Goal: Information Seeking & Learning: Learn about a topic

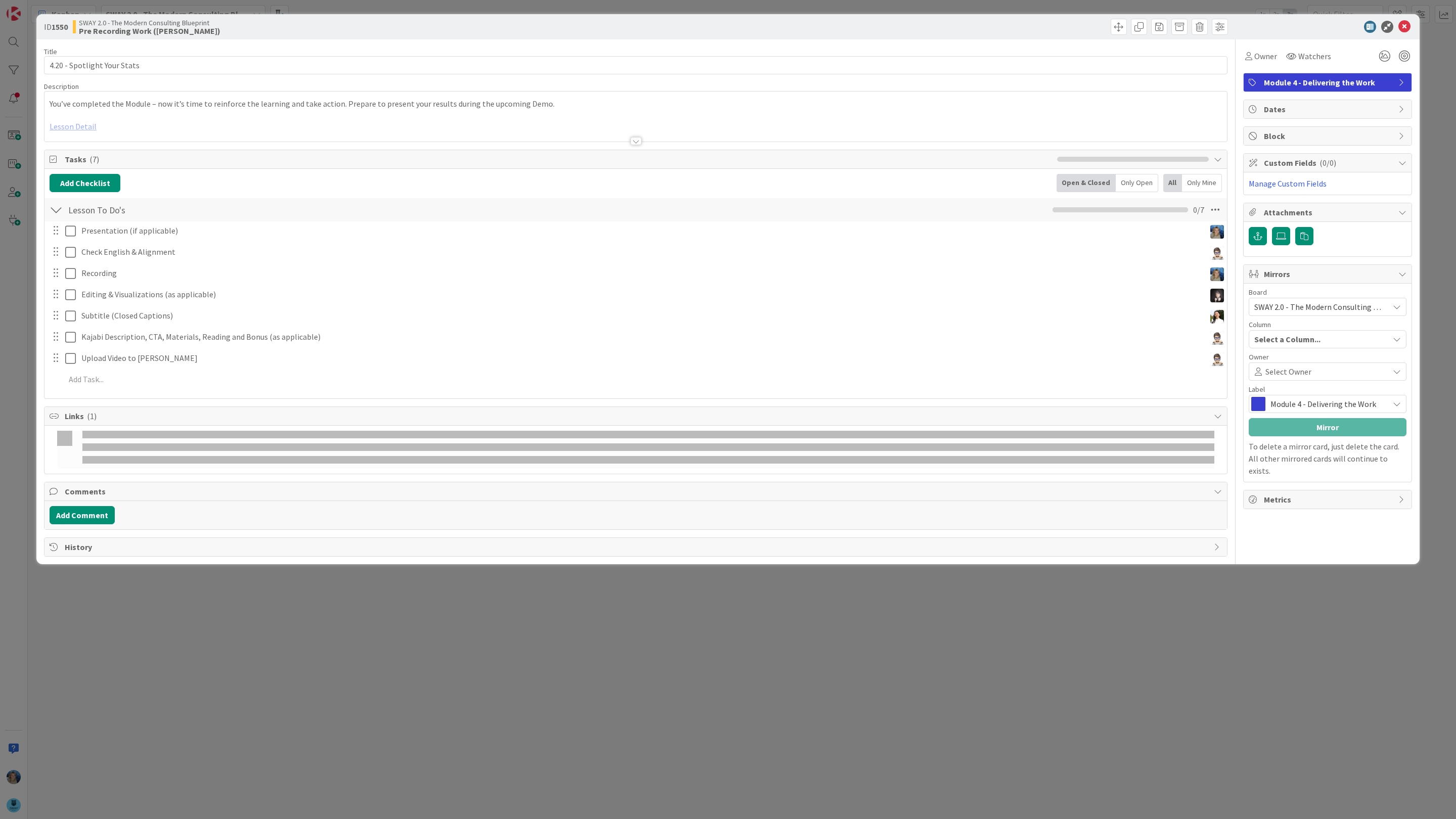
click at [1406, 25] on icon at bounding box center [1404, 27] width 12 height 12
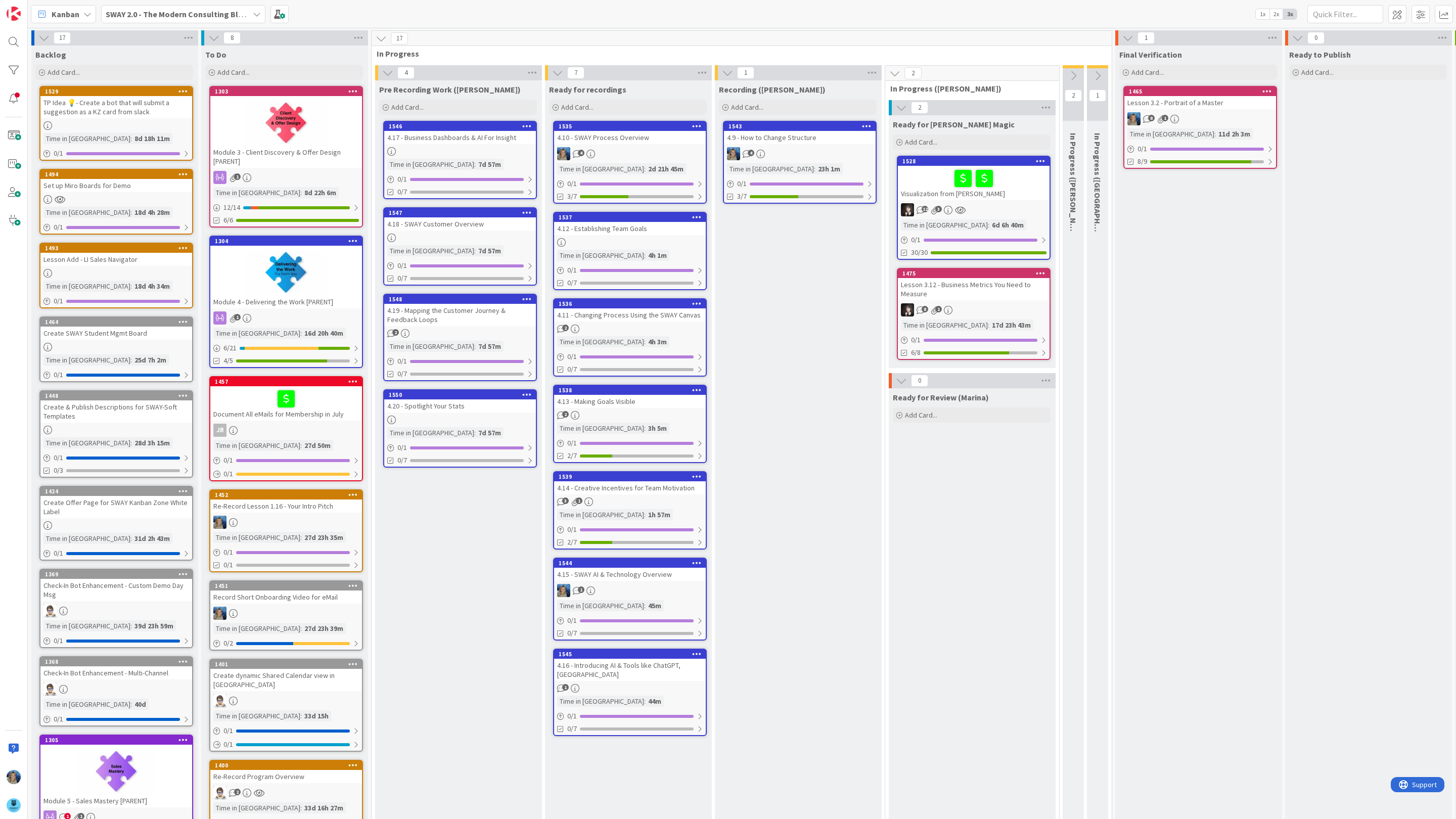
click at [659, 157] on div "4" at bounding box center [630, 154] width 151 height 13
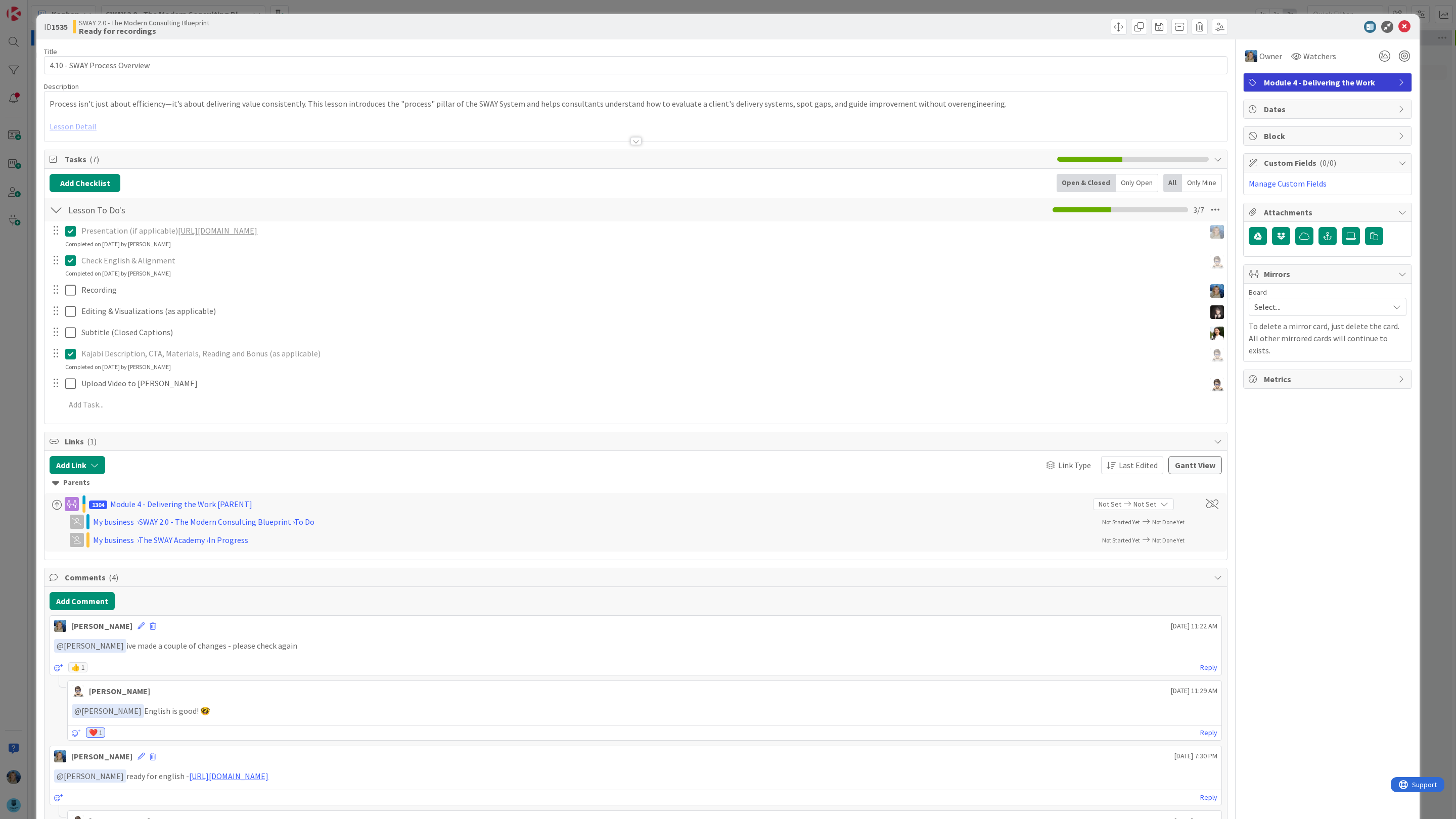
scroll to position [114, 0]
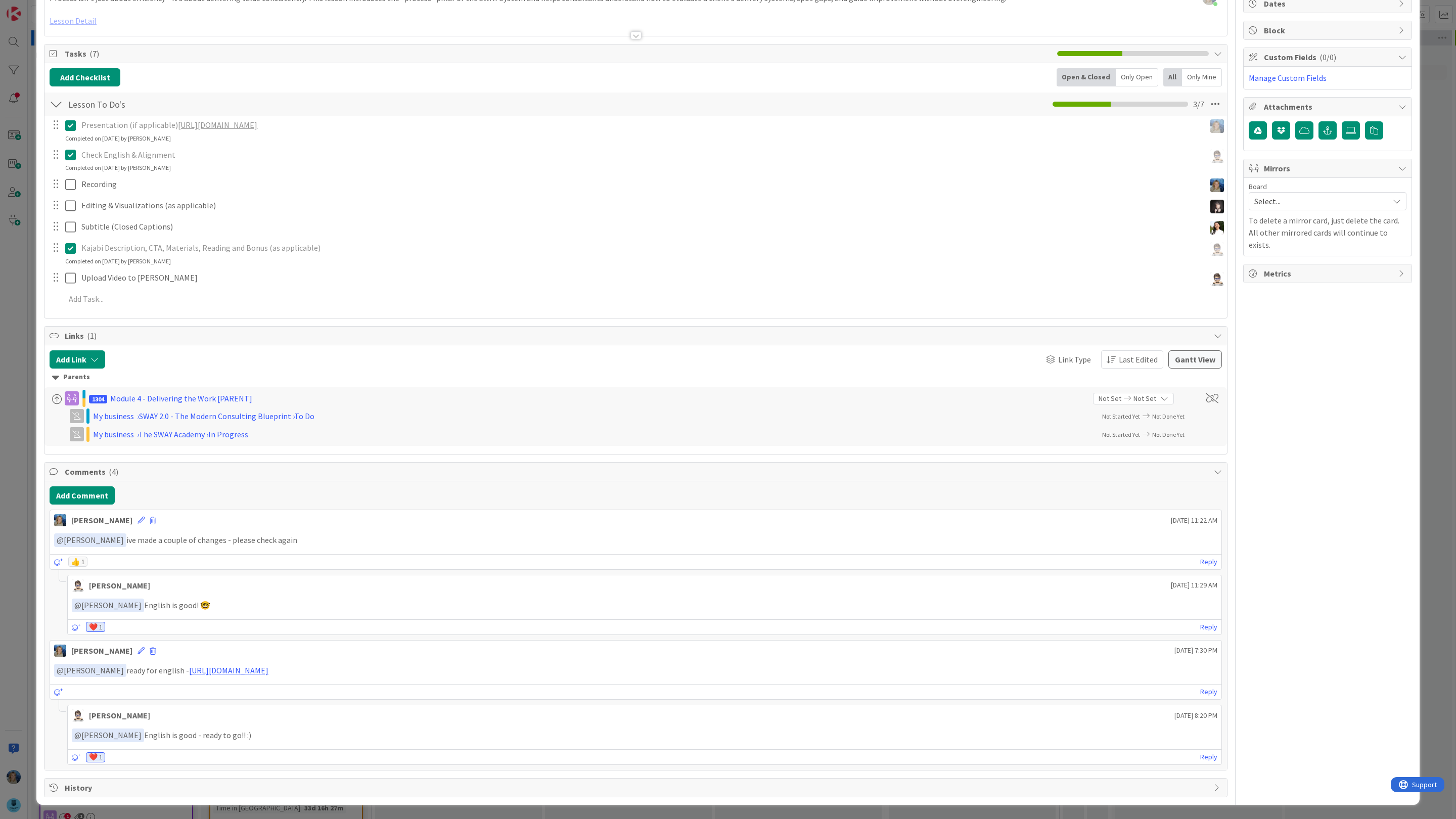
click at [258, 120] on link "[URL][DOMAIN_NAME]" at bounding box center [218, 125] width 80 height 10
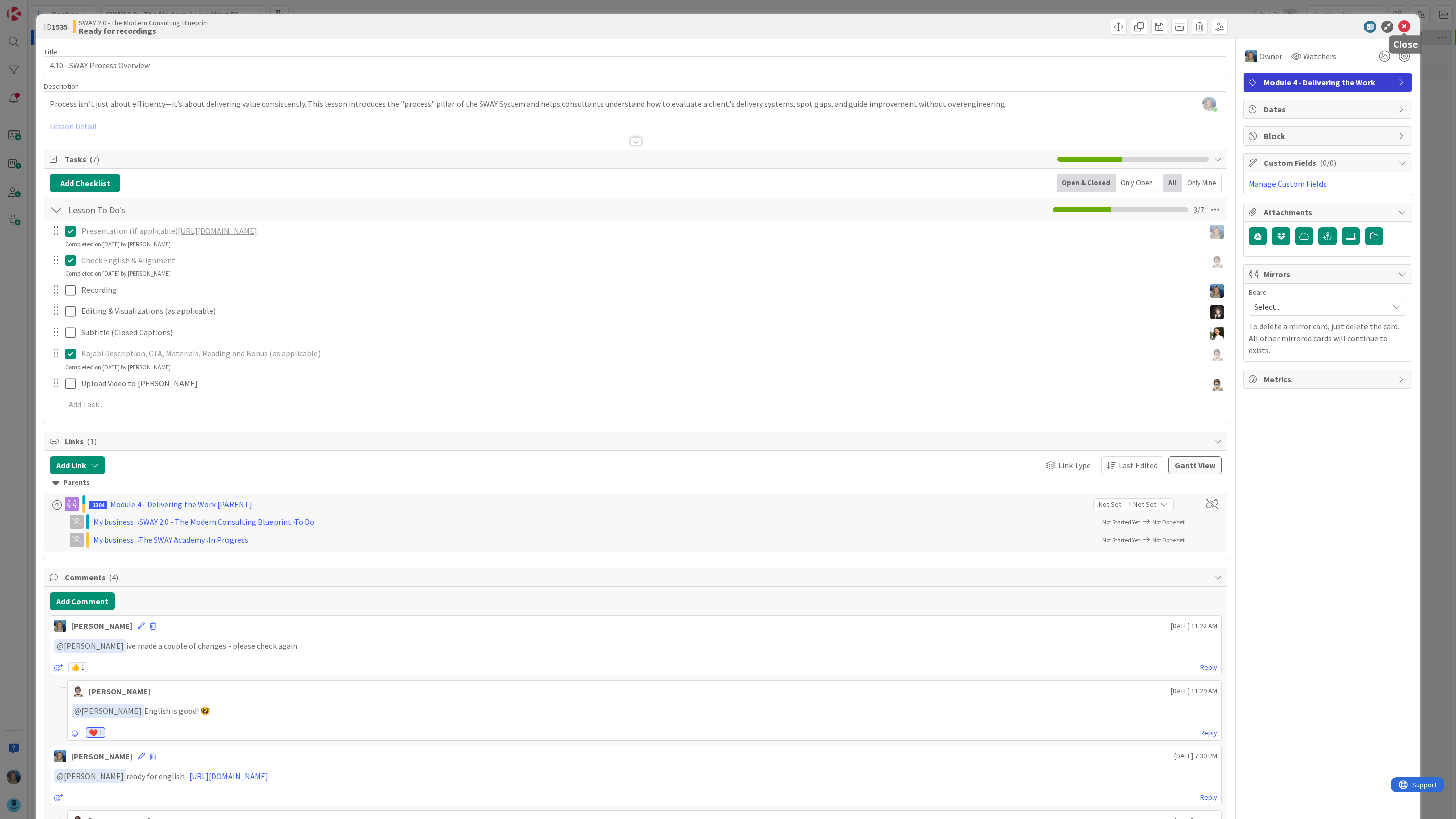
click at [1398, 27] on icon at bounding box center [1404, 27] width 12 height 12
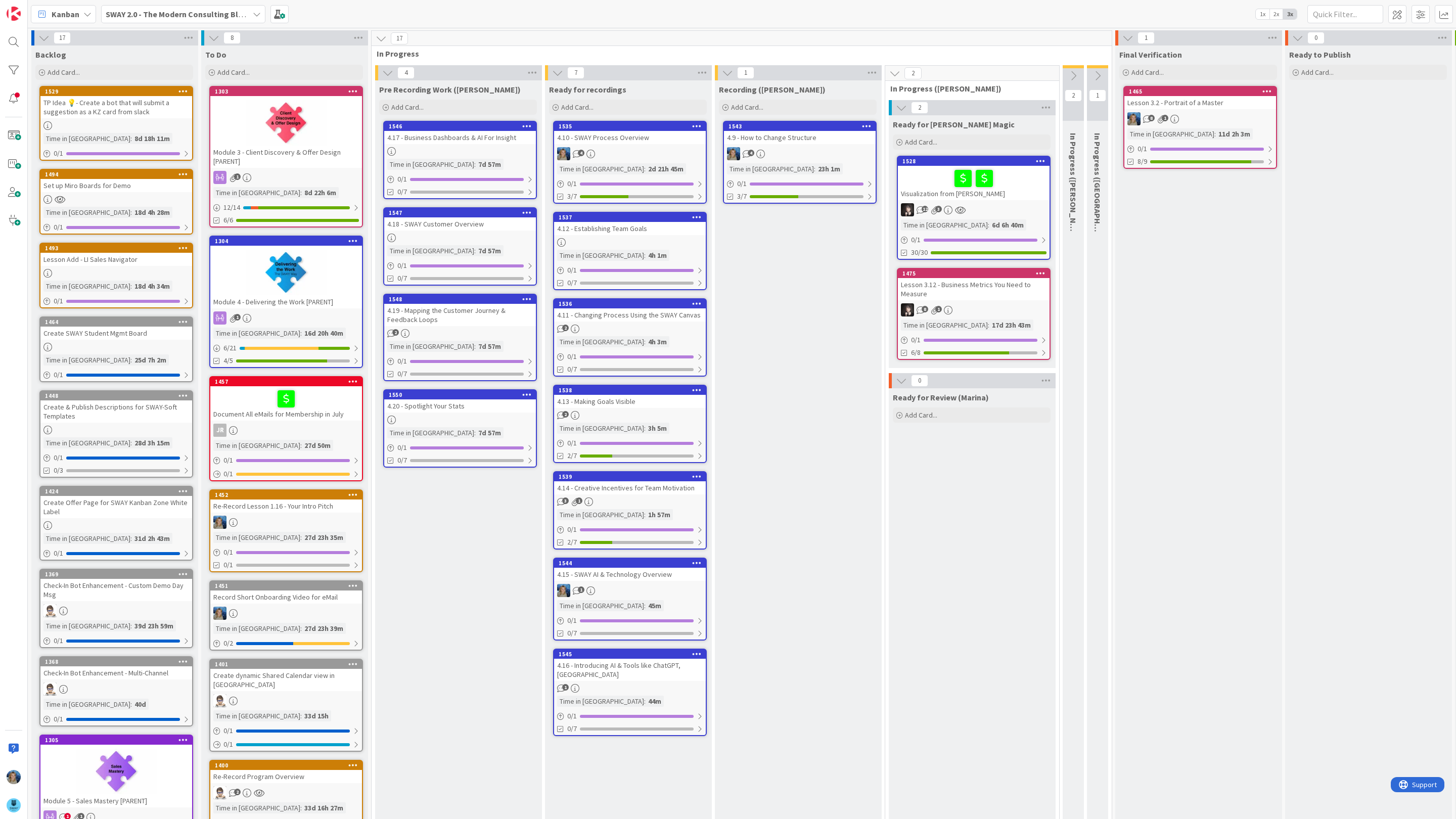
click at [478, 143] on div "4.17 - Business Dashboards & AI For Insight" at bounding box center [459, 137] width 151 height 13
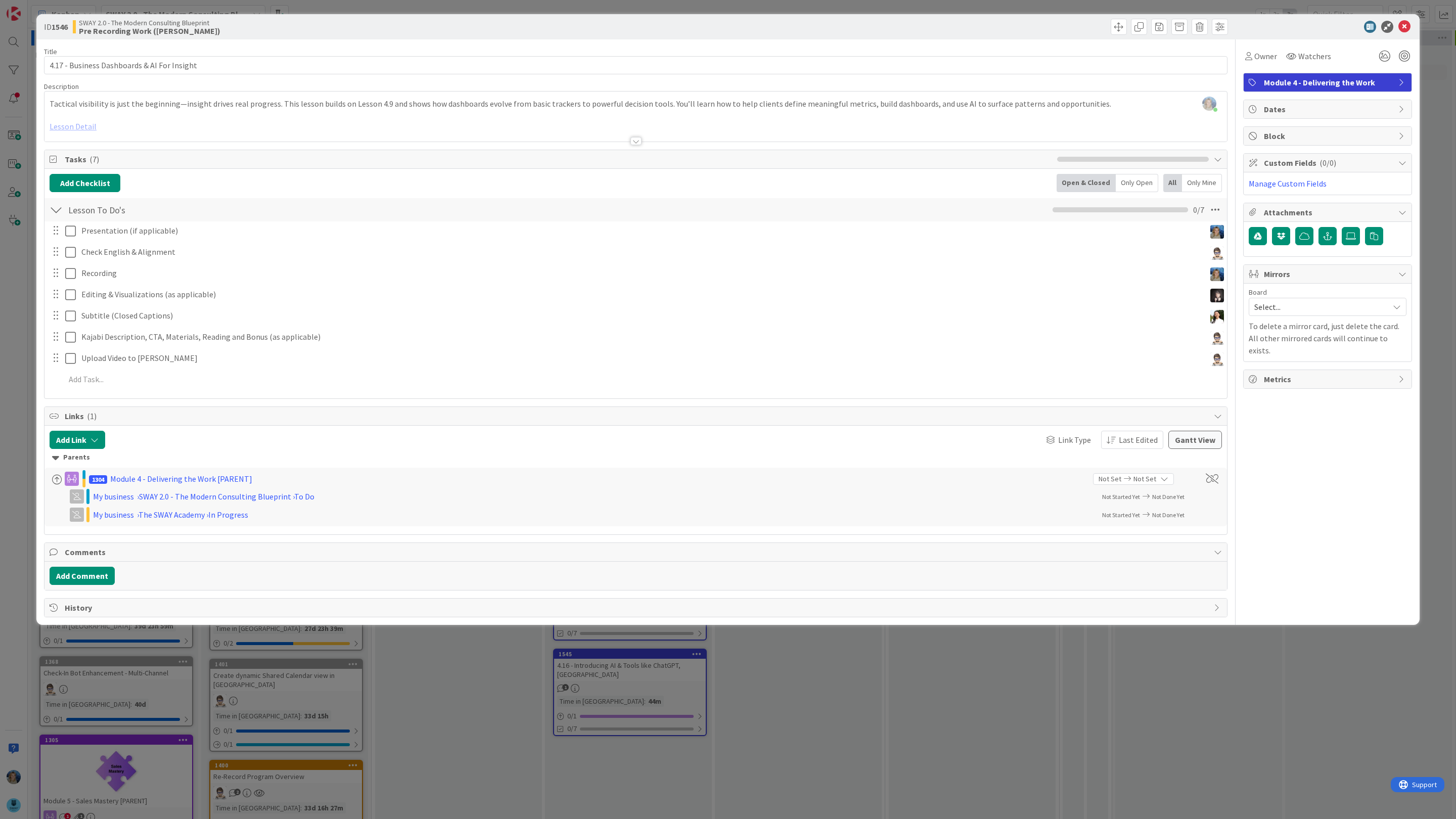
click at [86, 128] on div at bounding box center [636, 128] width 1183 height 26
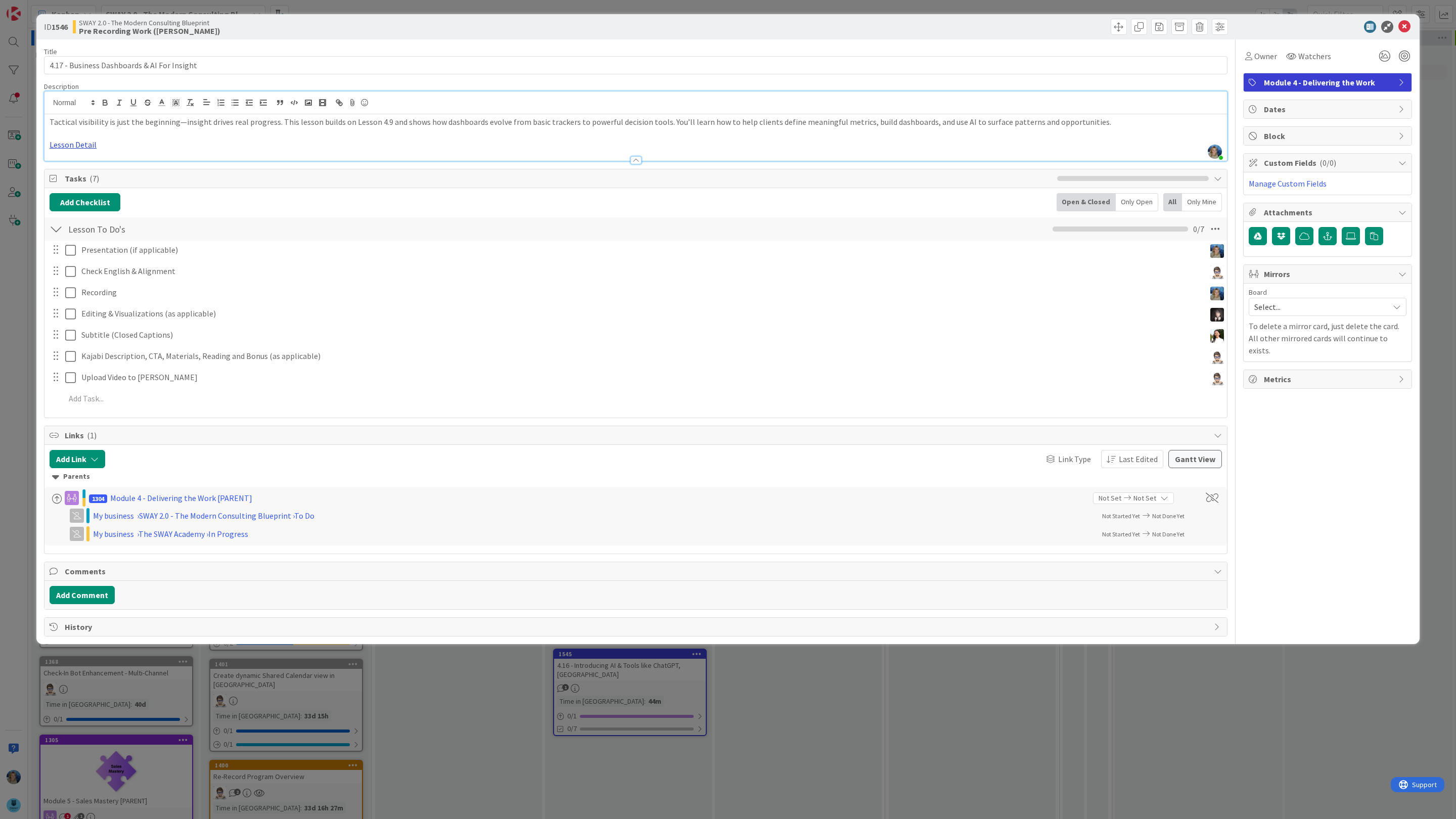
click at [81, 149] on link "Lesson Detail" at bounding box center [73, 145] width 47 height 10
click at [84, 163] on link "[URL][DOMAIN_NAME]" at bounding box center [74, 165] width 69 height 13
click at [1404, 28] on icon at bounding box center [1404, 27] width 12 height 12
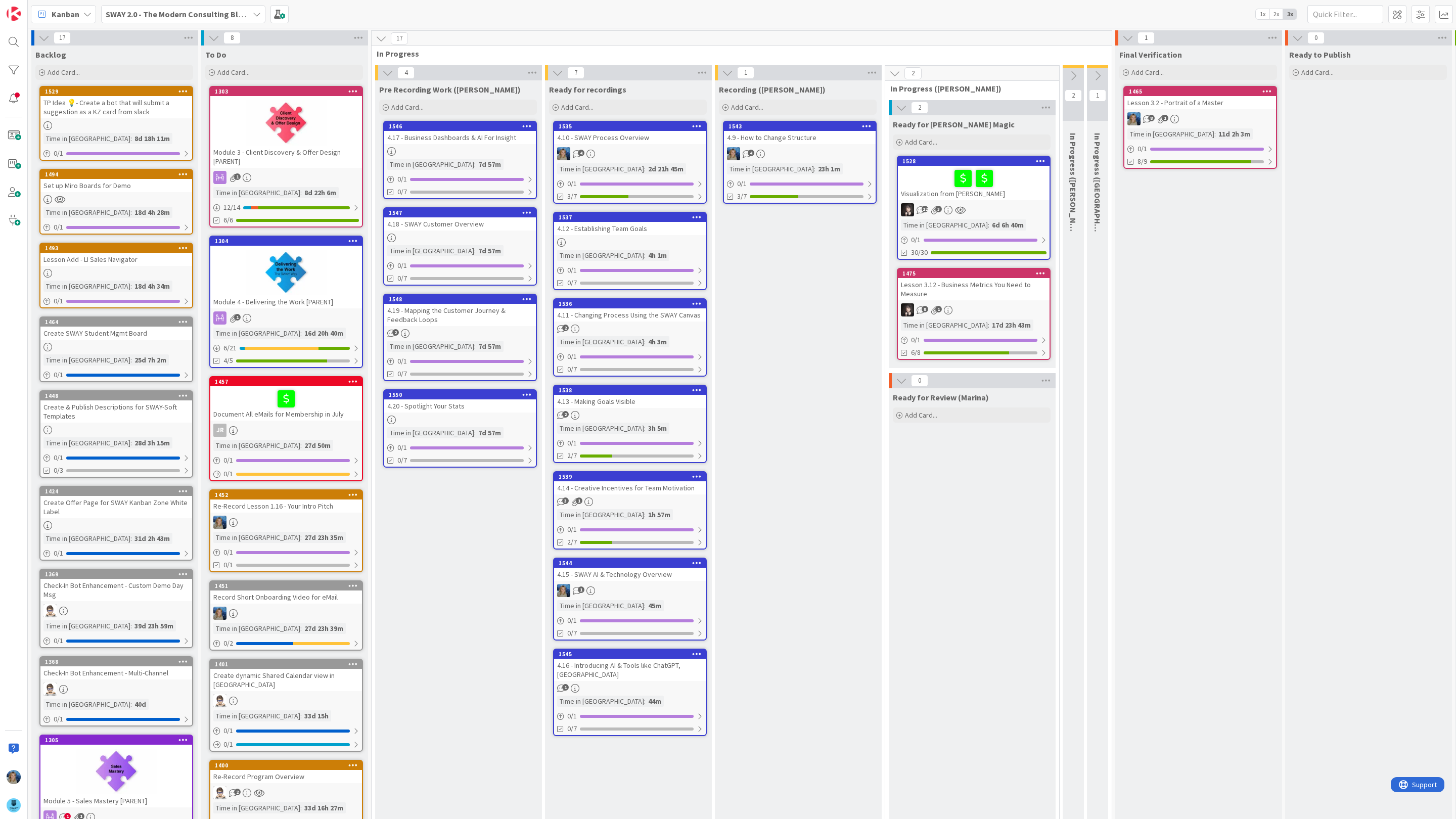
click at [487, 235] on div at bounding box center [459, 238] width 151 height 9
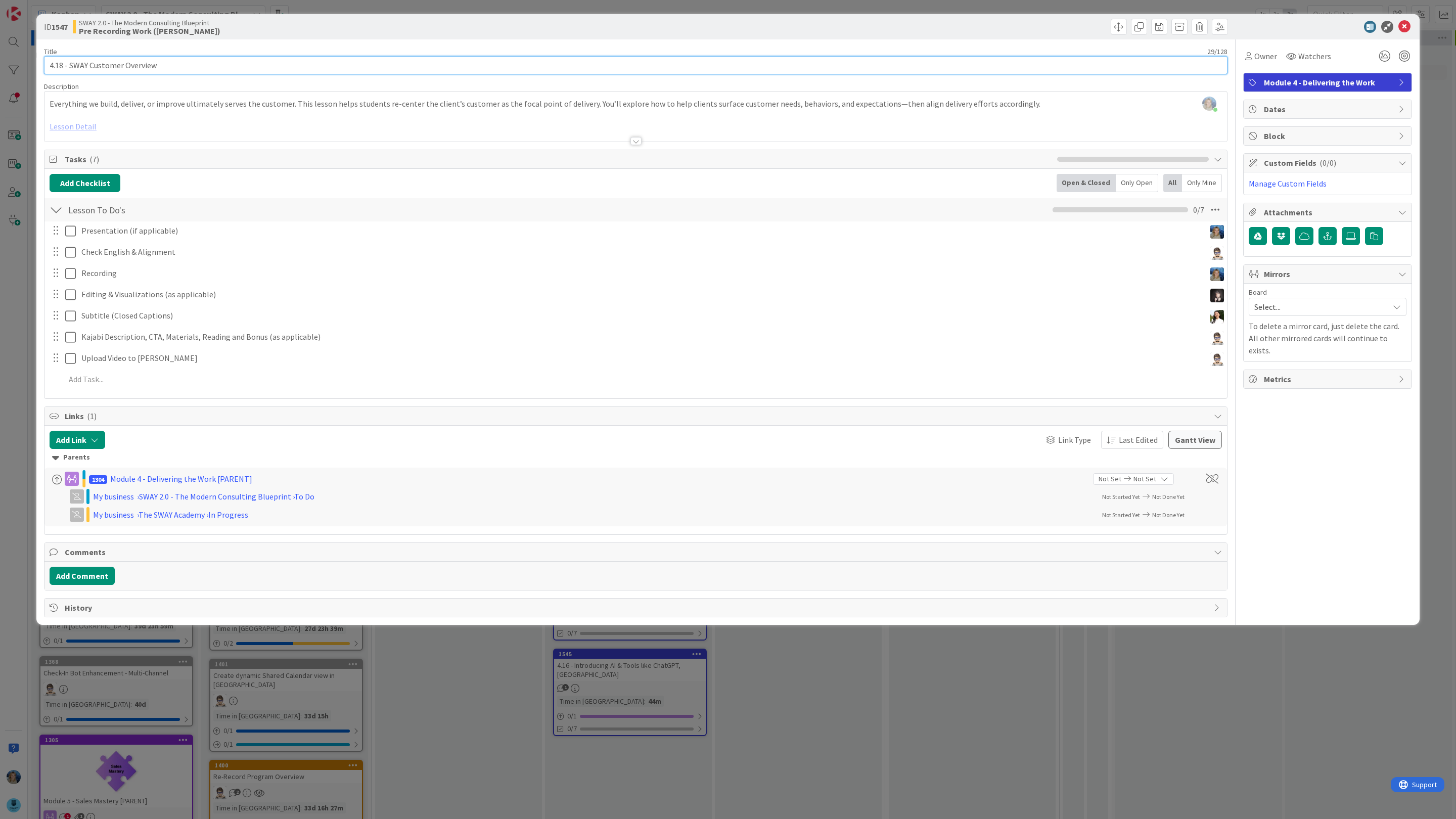
drag, startPoint x: 162, startPoint y: 66, endPoint x: 47, endPoint y: 67, distance: 115.0
click at [47, 67] on input "4.18 - SWAY Customer Overview" at bounding box center [636, 65] width 1184 height 18
click at [1407, 25] on icon at bounding box center [1404, 27] width 12 height 12
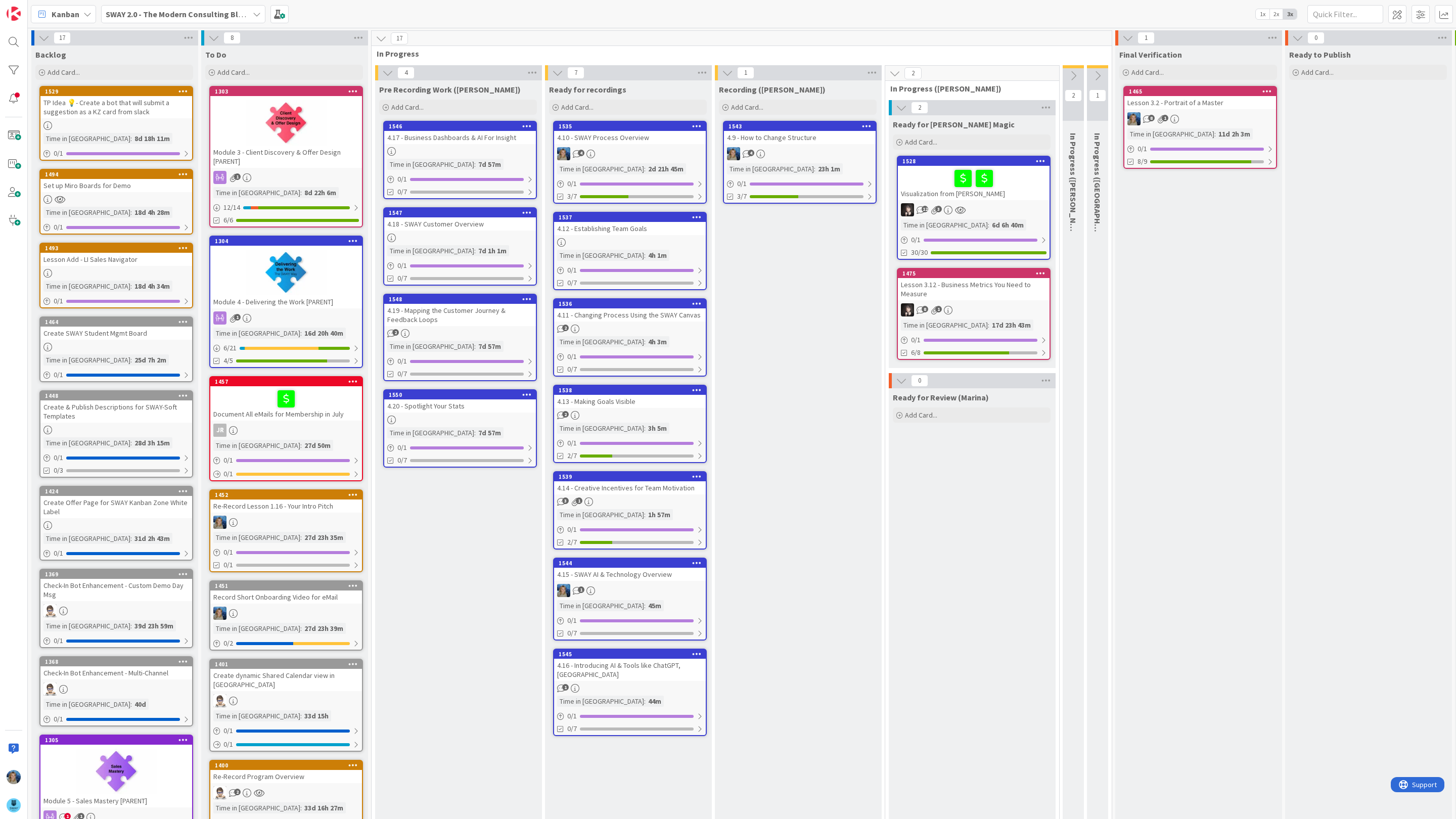
click at [649, 142] on div "4.10 - SWAY Process Overview" at bounding box center [630, 137] width 151 height 13
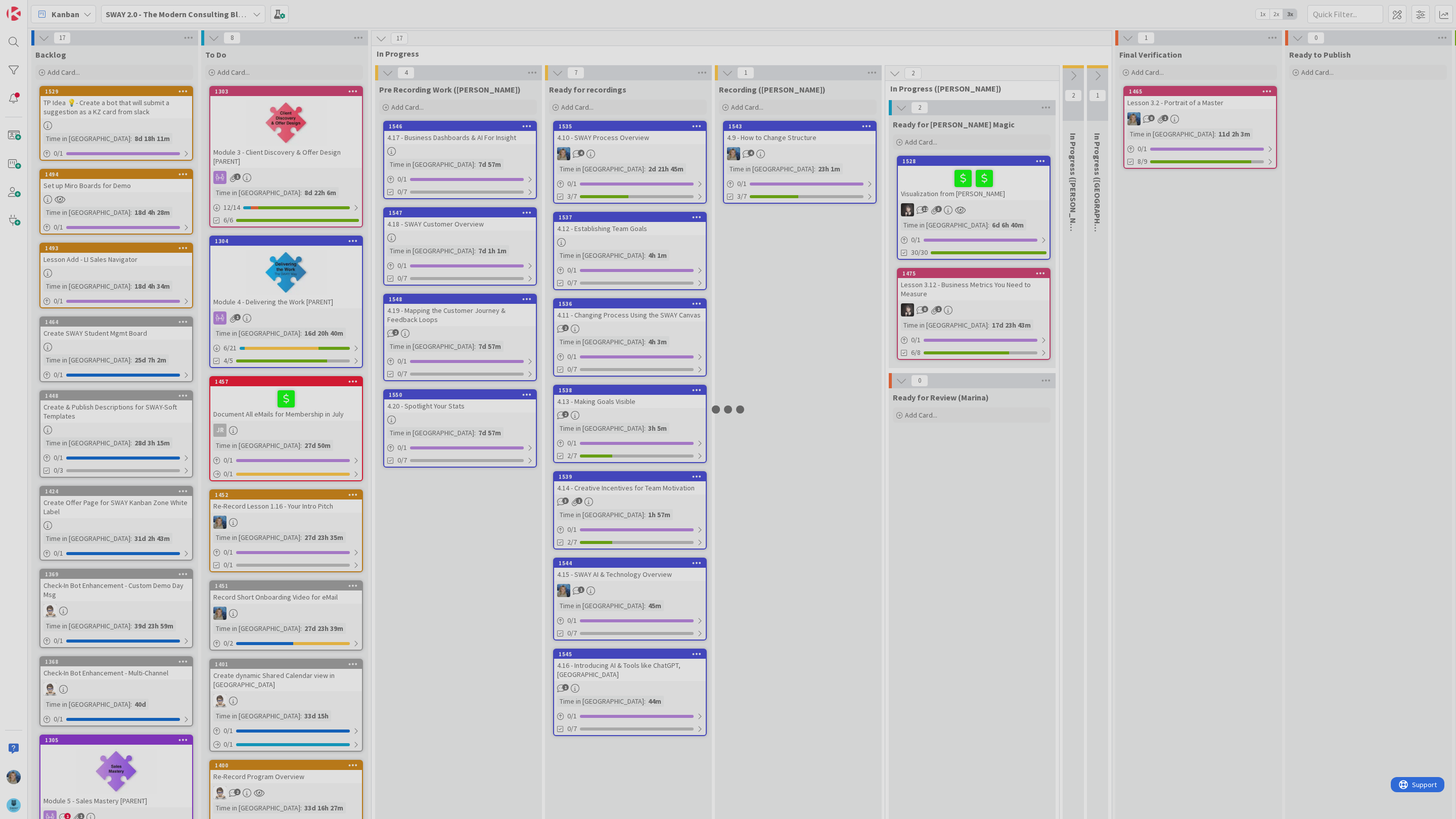
click at [649, 142] on div at bounding box center [728, 409] width 1456 height 819
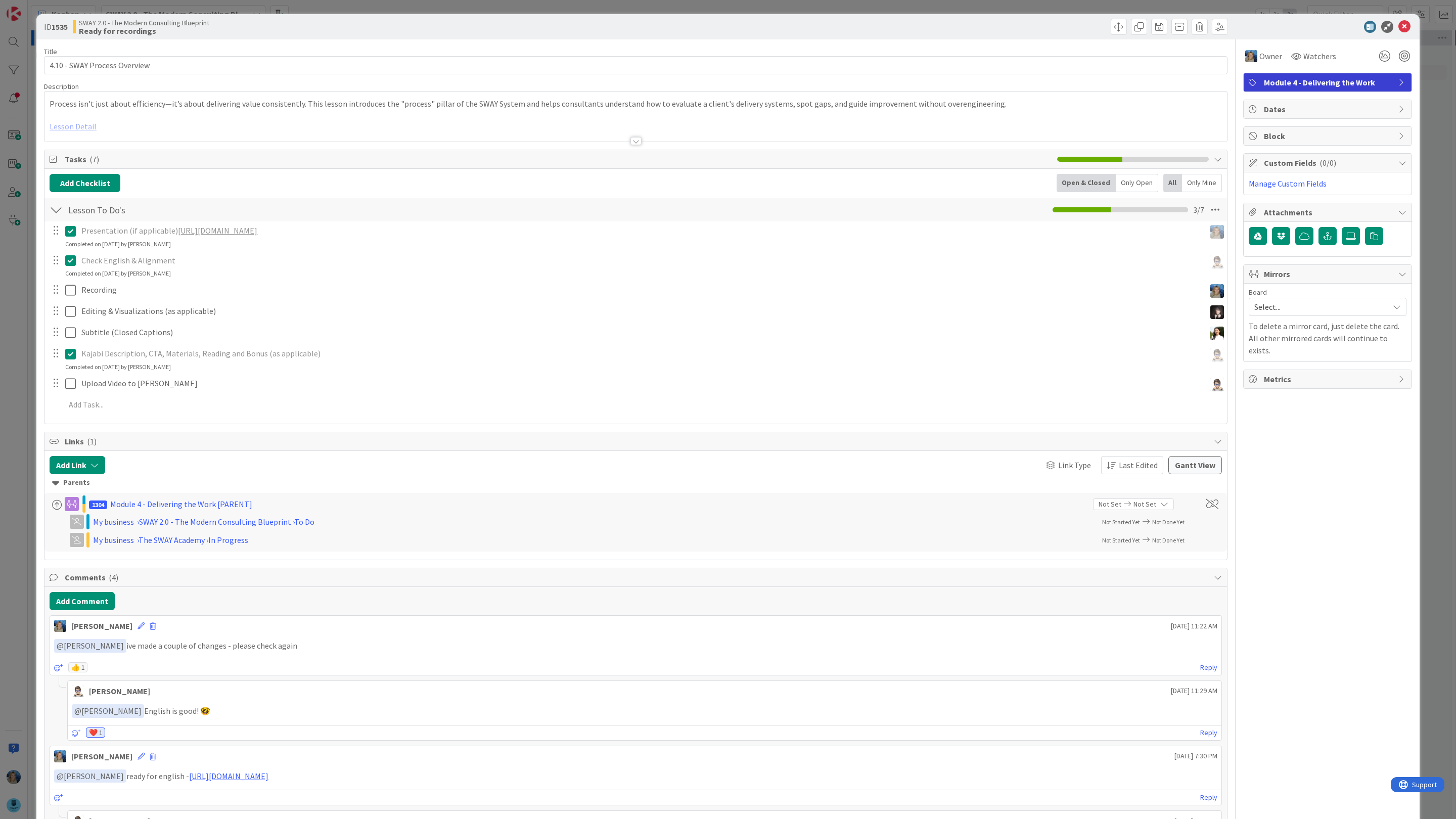
click at [258, 235] on link "[URL][DOMAIN_NAME]" at bounding box center [218, 230] width 80 height 10
click at [1405, 25] on icon at bounding box center [1404, 27] width 12 height 12
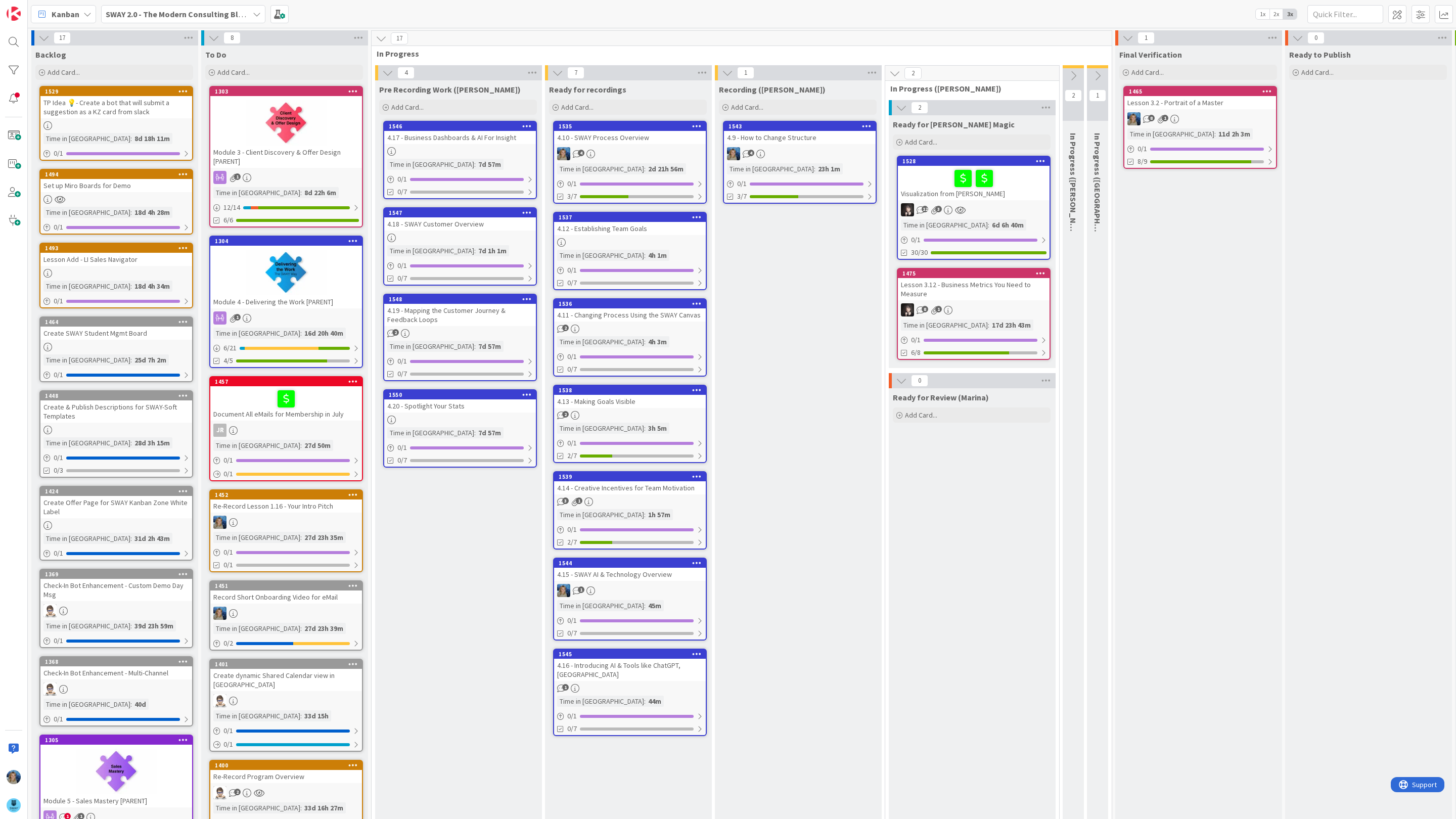
click at [639, 584] on div "1" at bounding box center [630, 591] width 151 height 13
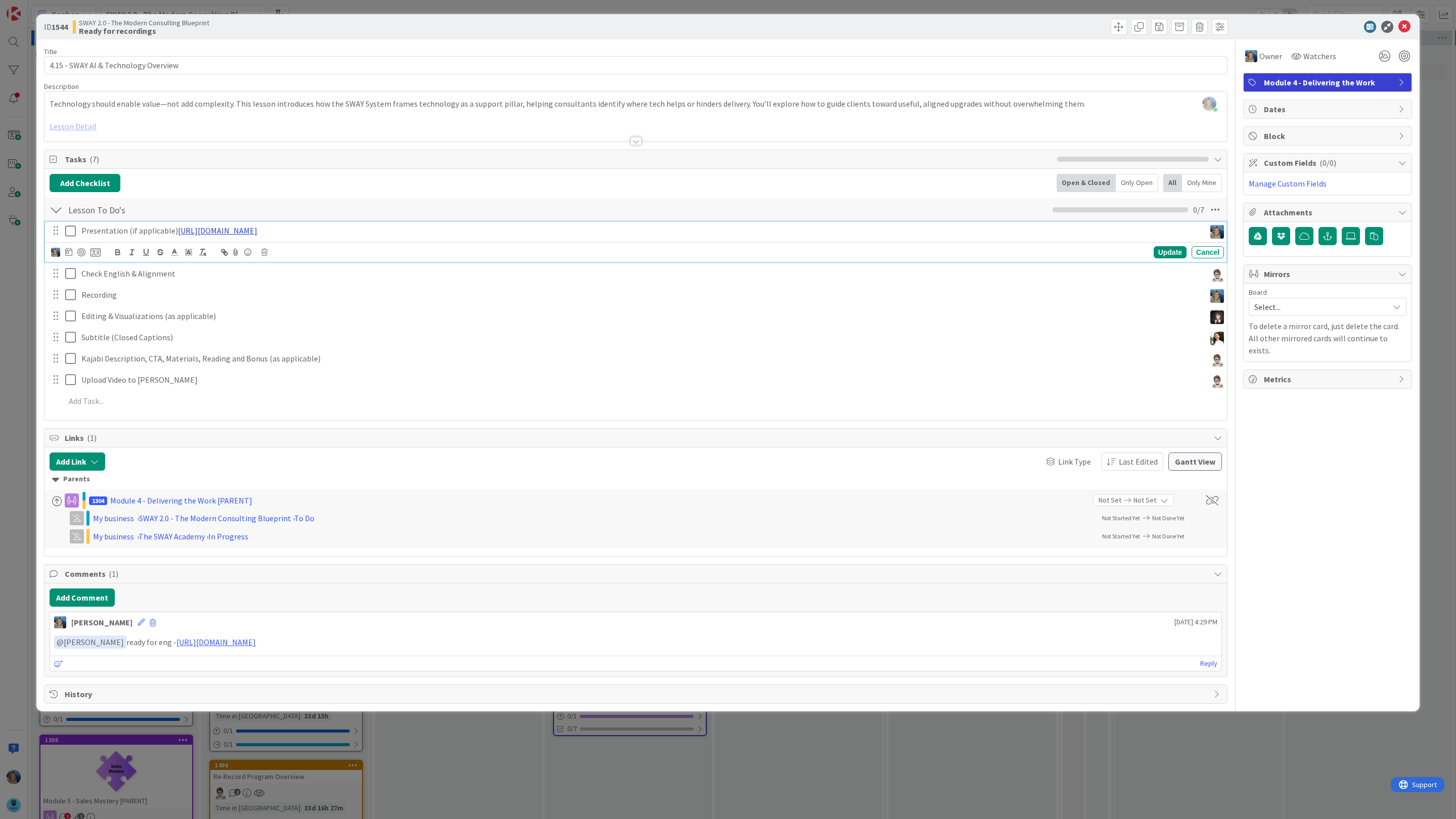
click at [204, 236] on link "[URL][DOMAIN_NAME]" at bounding box center [218, 230] width 80 height 10
click at [245, 253] on link "[URL][DOMAIN_NAME]" at bounding box center [273, 250] width 69 height 13
click at [1406, 27] on icon at bounding box center [1404, 27] width 12 height 12
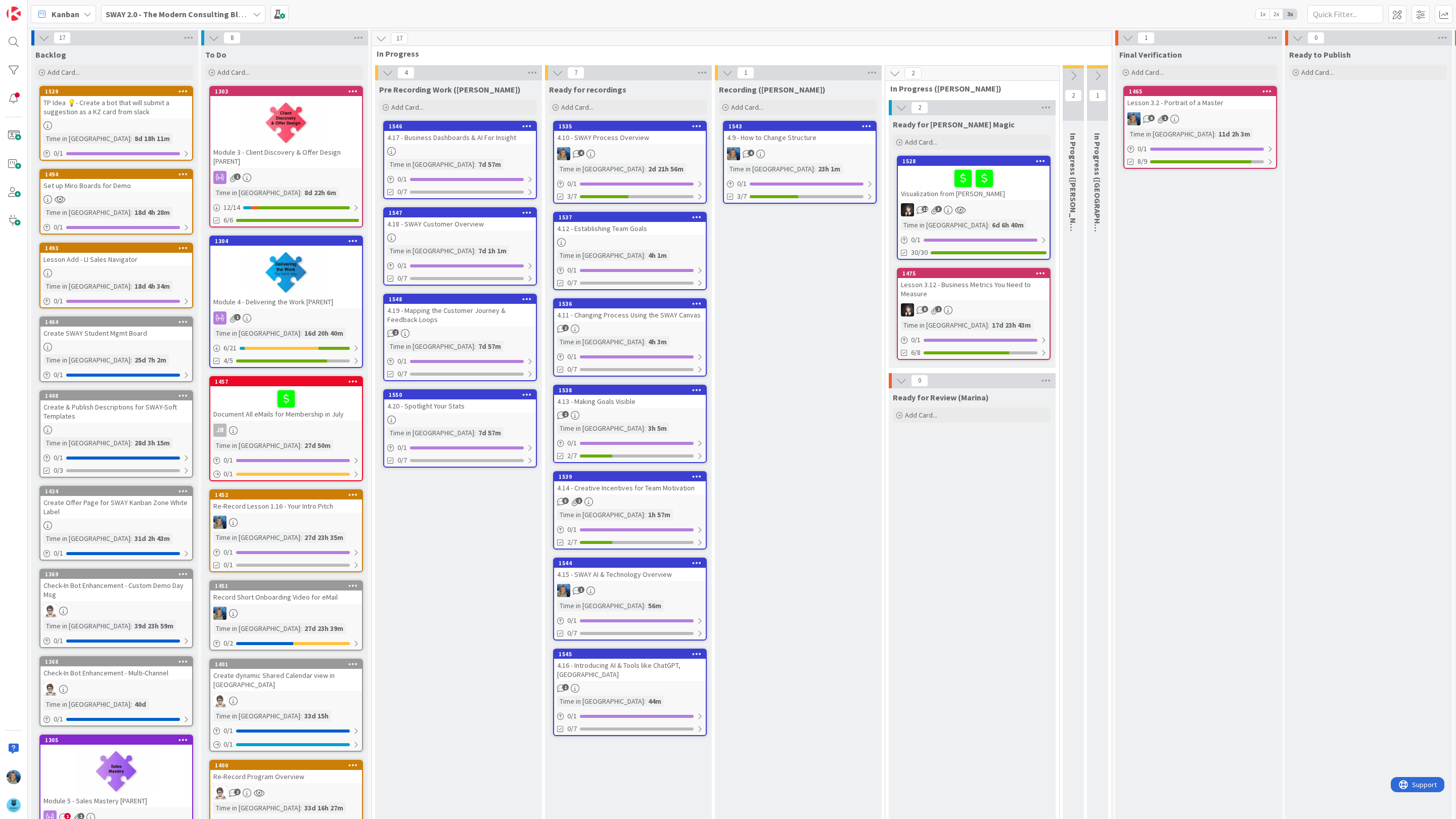
click at [935, 179] on div at bounding box center [973, 178] width 145 height 21
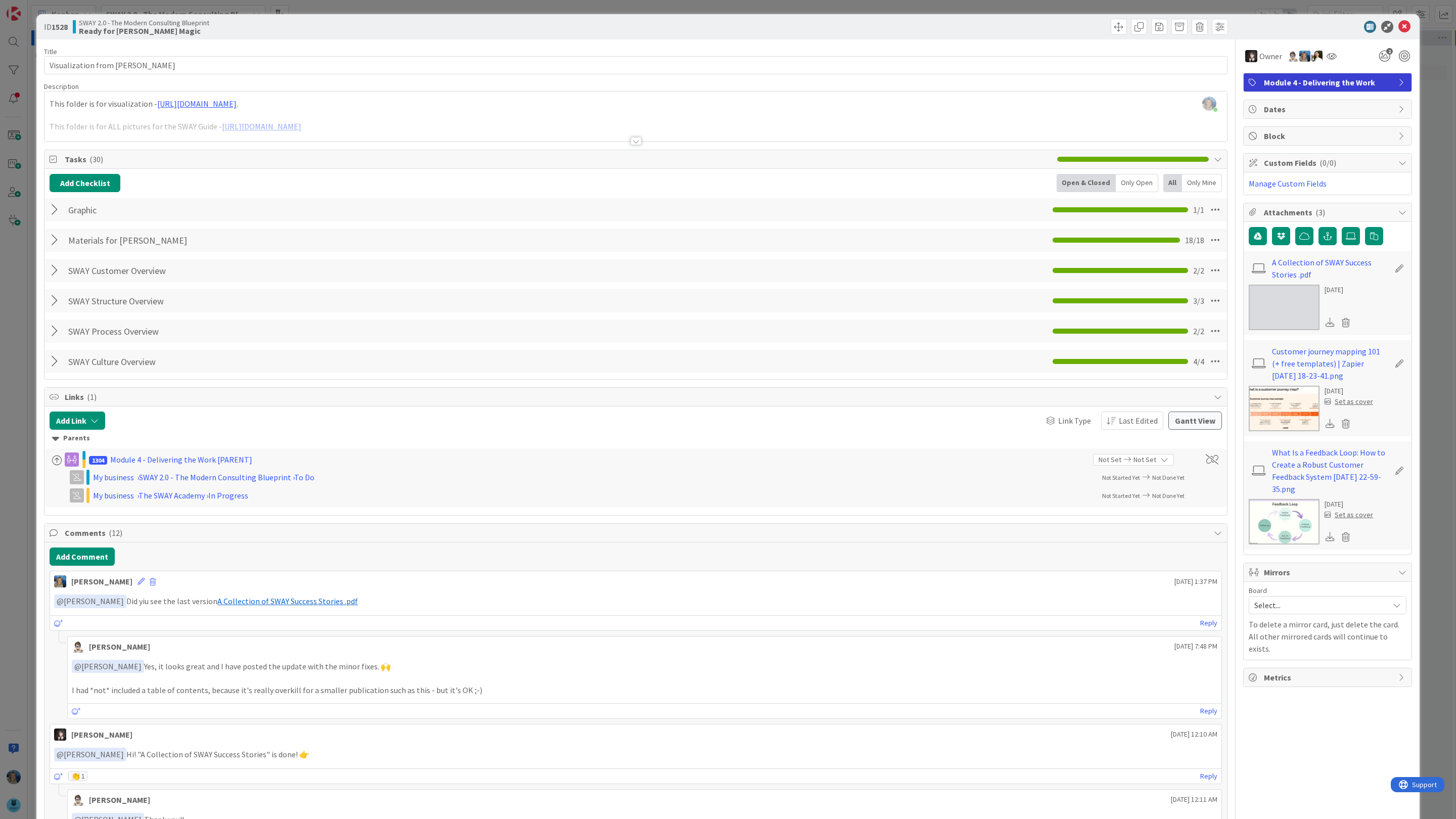
click at [260, 129] on div at bounding box center [636, 128] width 1183 height 26
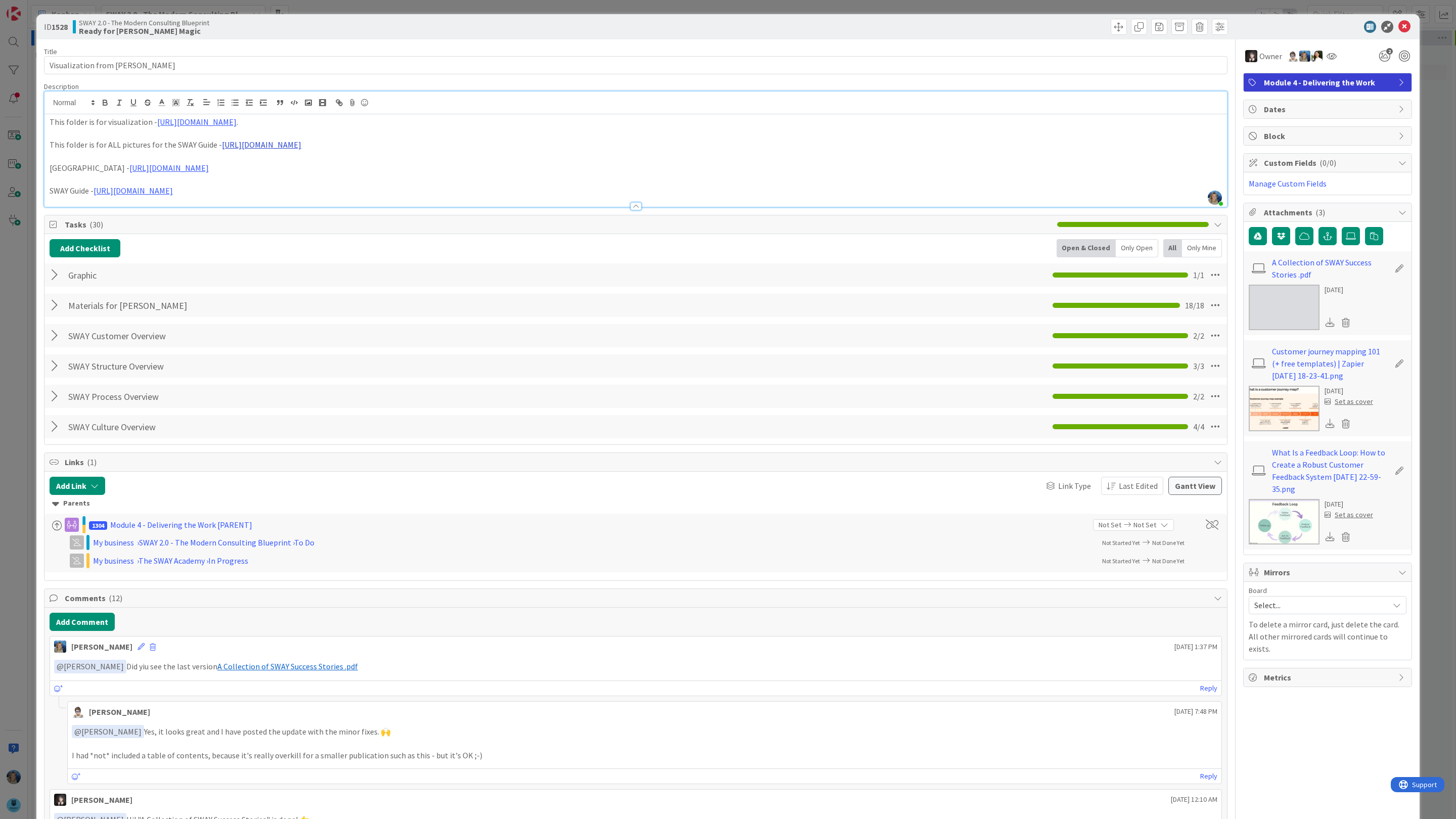
click at [270, 146] on link "[URL][DOMAIN_NAME]" at bounding box center [262, 145] width 80 height 10
click at [319, 166] on link "[URL][DOMAIN_NAME]" at bounding box center [347, 165] width 69 height 13
